Goal: Browse casually

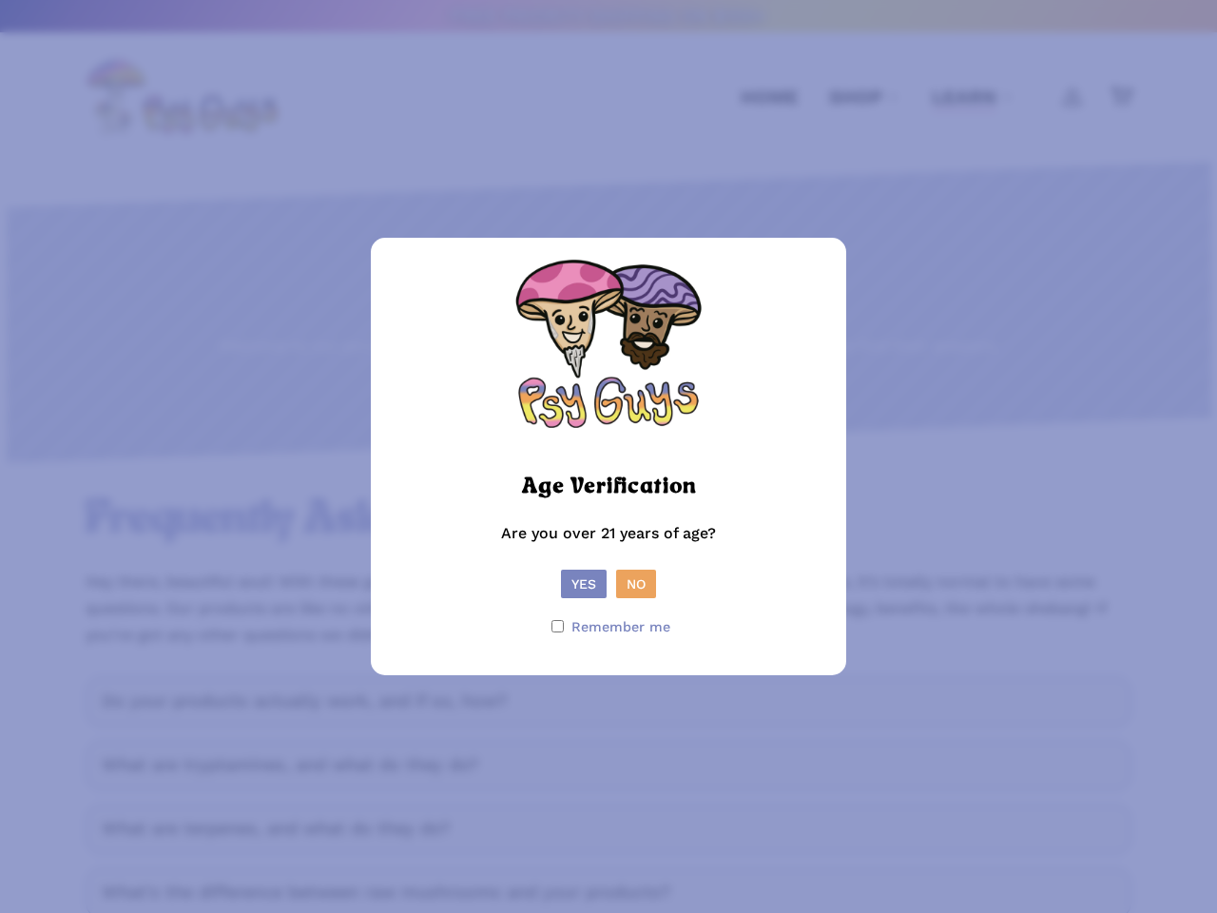
click at [609, 457] on picture at bounding box center [609, 457] width 190 height 18
click at [584, 584] on button "Yes" at bounding box center [584, 584] width 46 height 29
click at [0, 0] on div at bounding box center [0, 0] width 0 height 0
